Goal: Find specific page/section: Find specific page/section

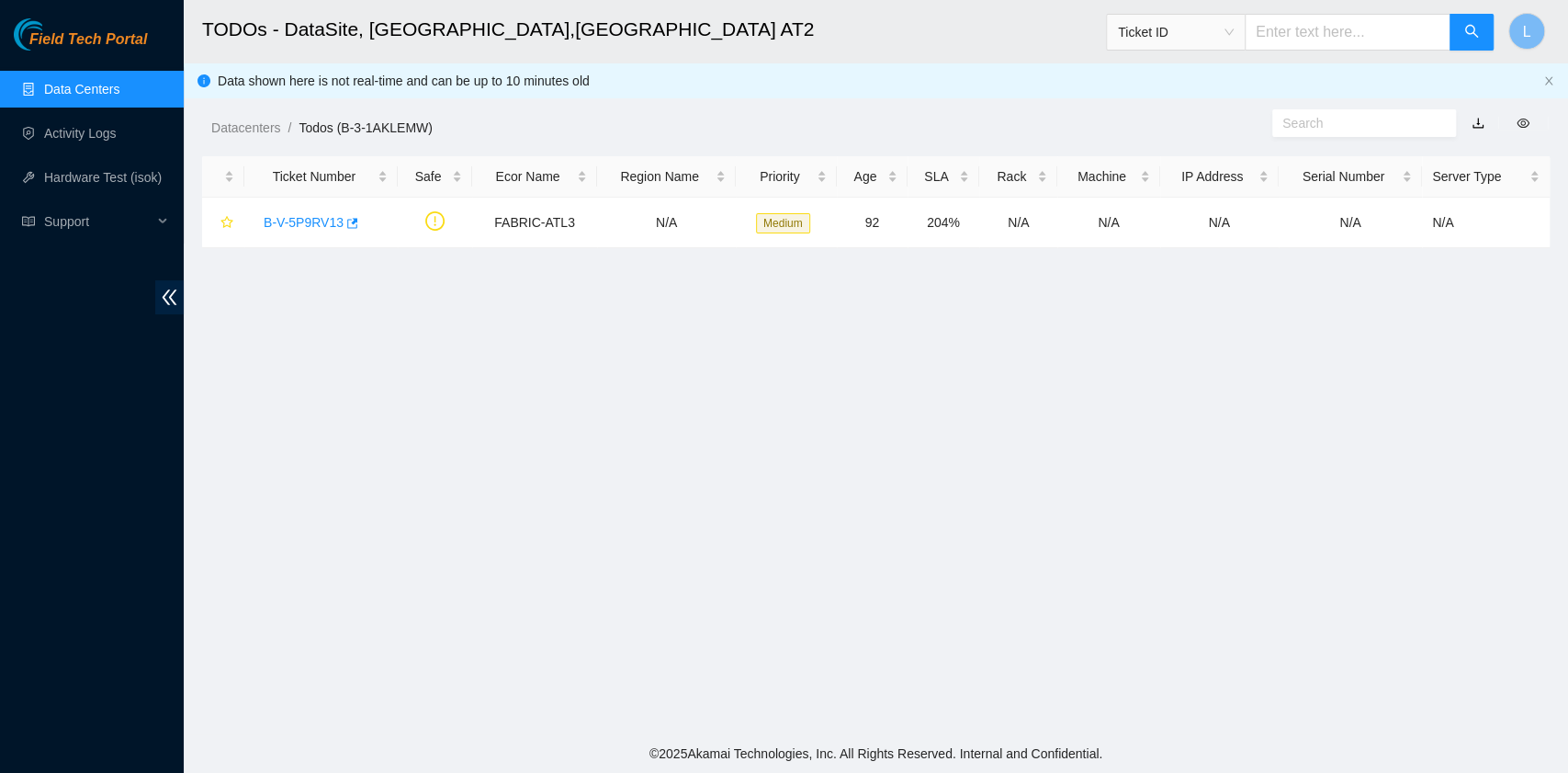
click at [115, 97] on link "Data Centers" at bounding box center [82, 89] width 76 height 15
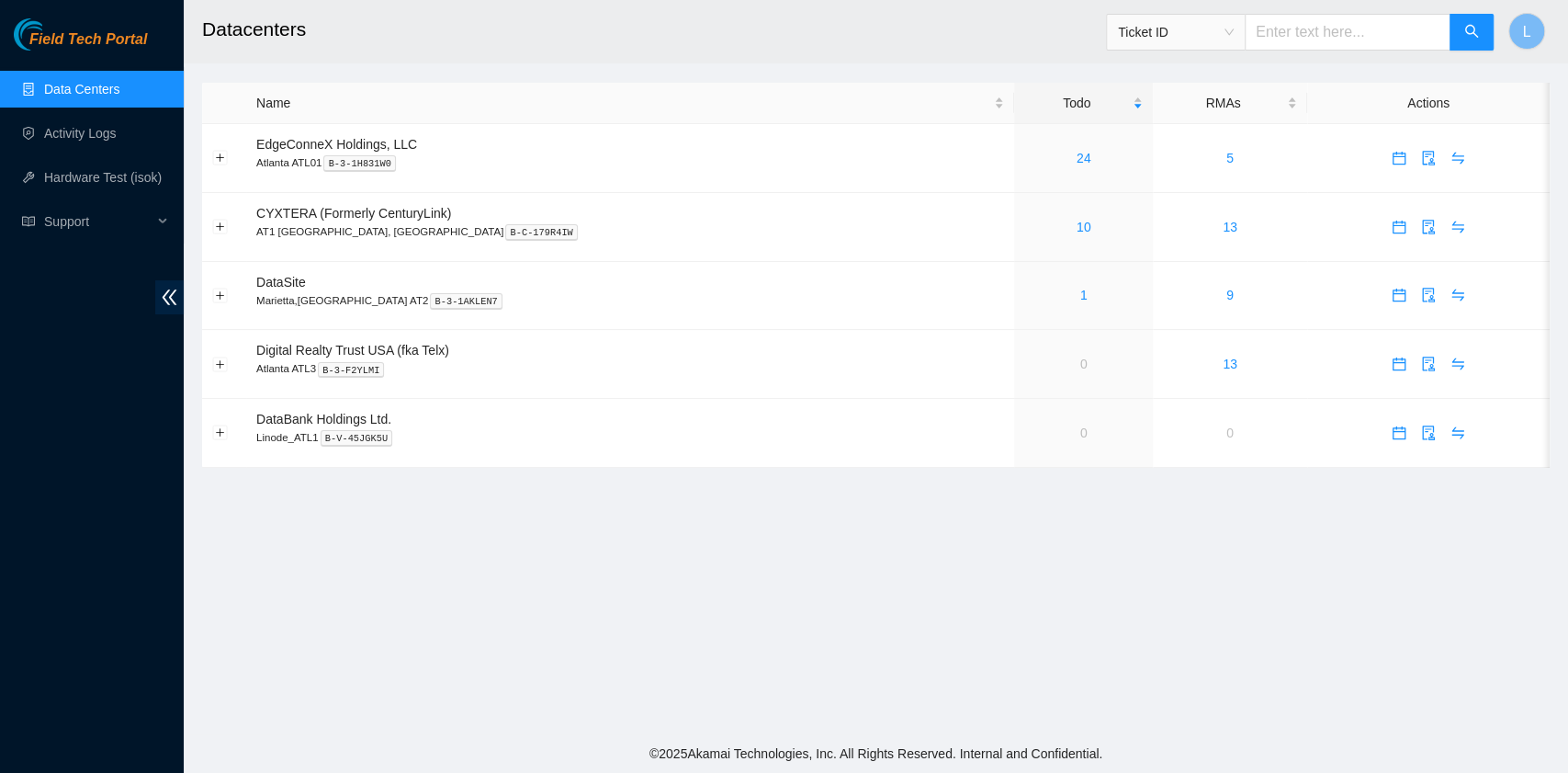
click at [105, 97] on link "Data Centers" at bounding box center [82, 89] width 76 height 15
